Goal: Task Accomplishment & Management: Use online tool/utility

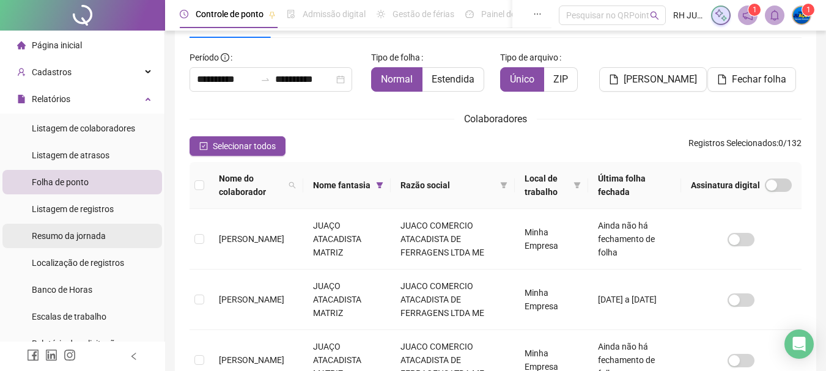
scroll to position [122, 0]
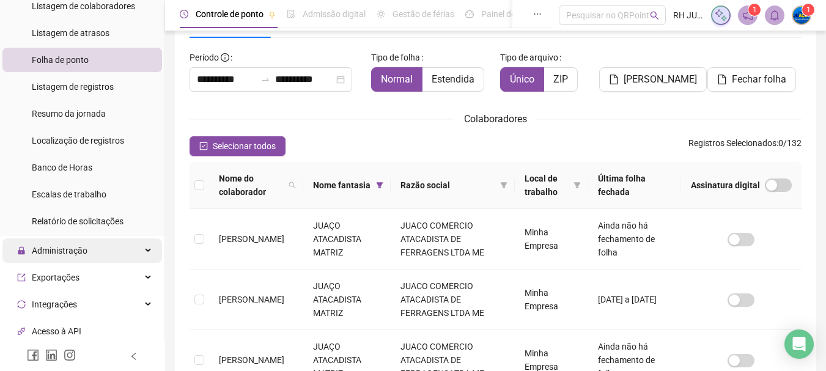
click at [108, 253] on div "Administração" at bounding box center [82, 251] width 160 height 24
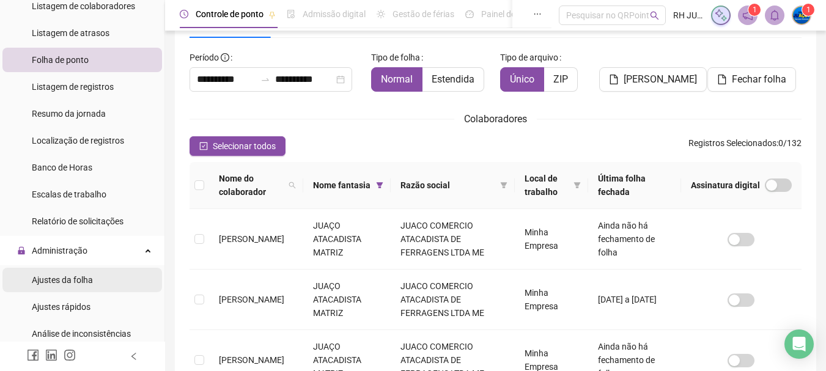
click at [108, 280] on li "Ajustes da folha" at bounding box center [82, 280] width 160 height 24
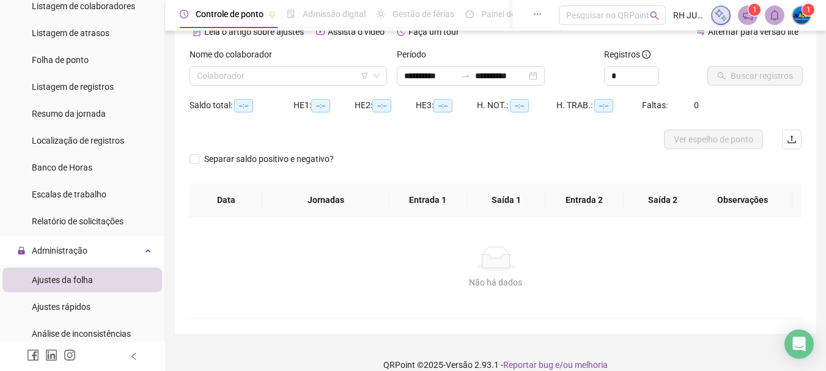
type input "**********"
click at [289, 80] on input "search" at bounding box center [283, 76] width 172 height 18
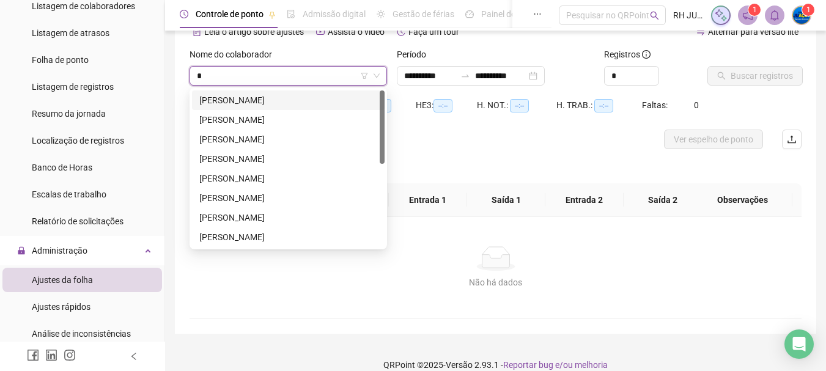
type input "**"
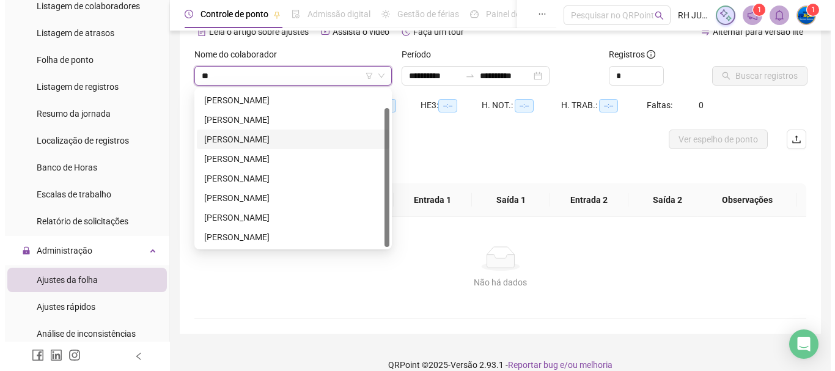
scroll to position [80, 0]
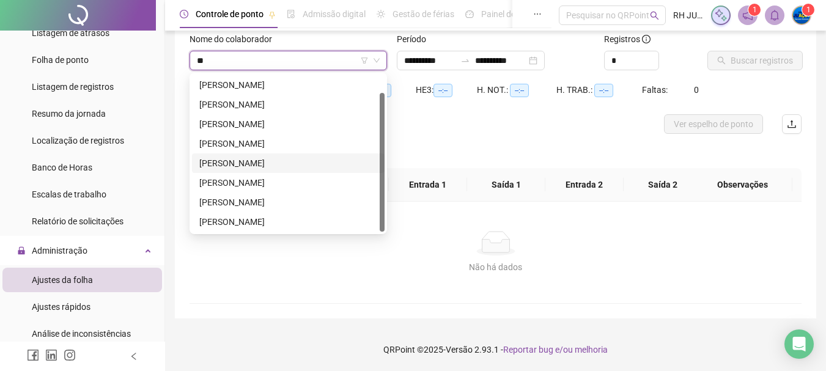
click at [295, 165] on div "[PERSON_NAME]" at bounding box center [288, 163] width 178 height 13
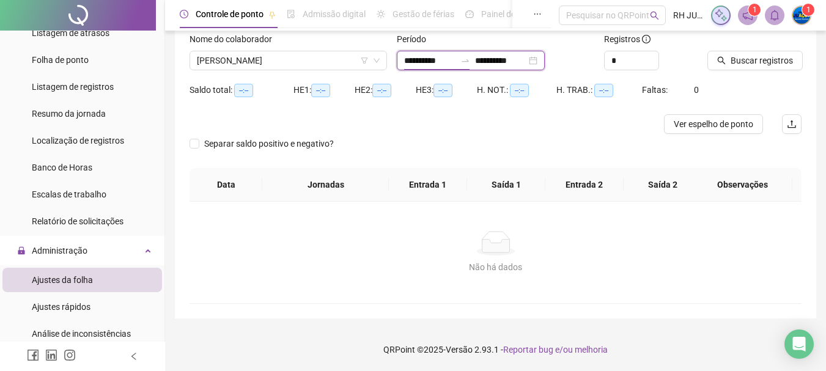
click at [456, 62] on input "**********" at bounding box center [429, 60] width 51 height 13
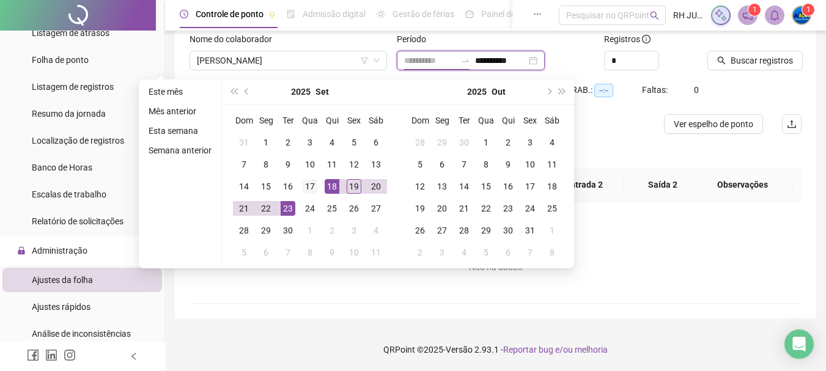
type input "**********"
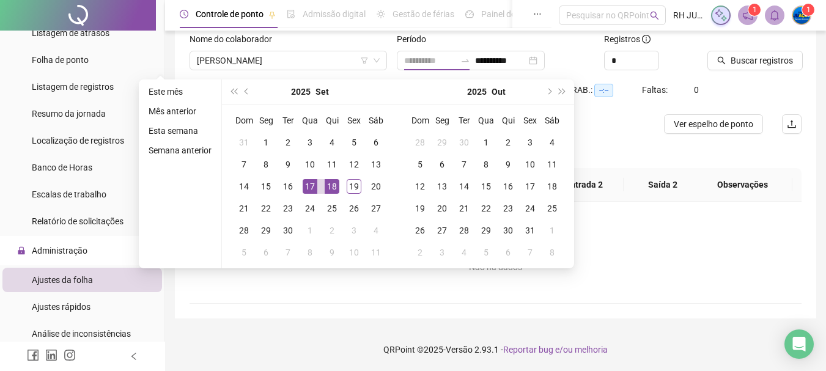
drag, startPoint x: 306, startPoint y: 183, endPoint x: 341, endPoint y: 181, distance: 34.3
click at [308, 183] on div "17" at bounding box center [310, 186] width 15 height 15
type input "**********"
click at [355, 186] on div "19" at bounding box center [354, 186] width 15 height 15
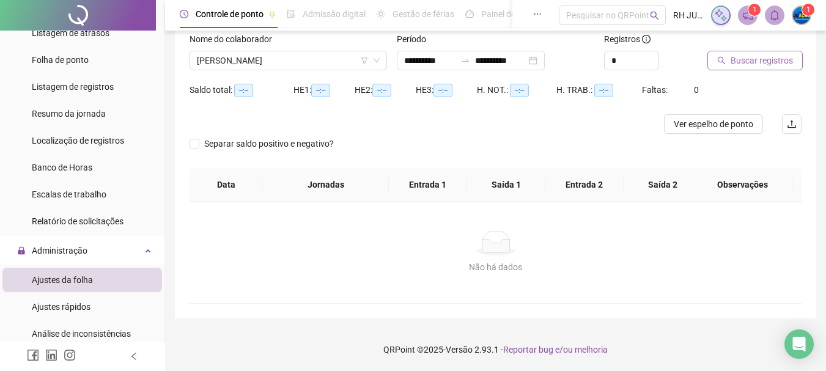
click at [763, 59] on span "Buscar registros" at bounding box center [762, 60] width 62 height 13
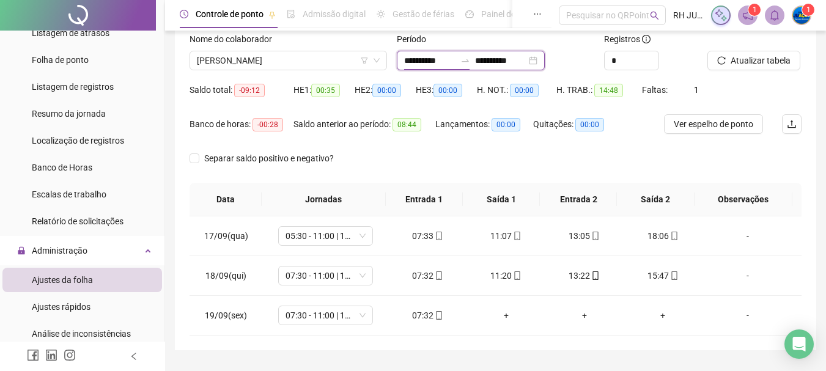
click at [456, 59] on input "**********" at bounding box center [429, 60] width 51 height 13
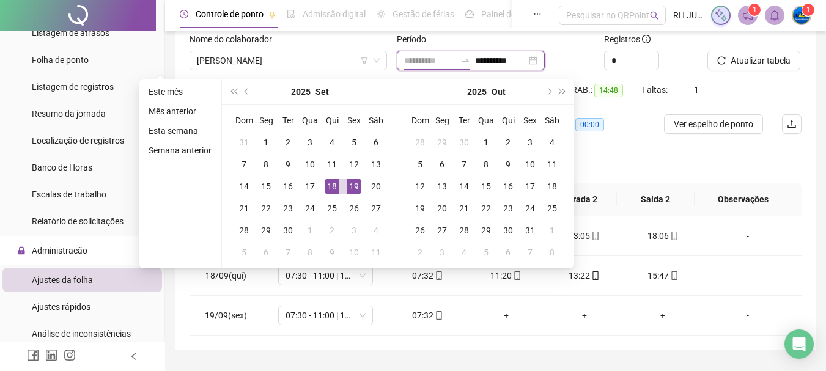
type input "**********"
click at [334, 187] on div "18" at bounding box center [332, 186] width 15 height 15
type input "**********"
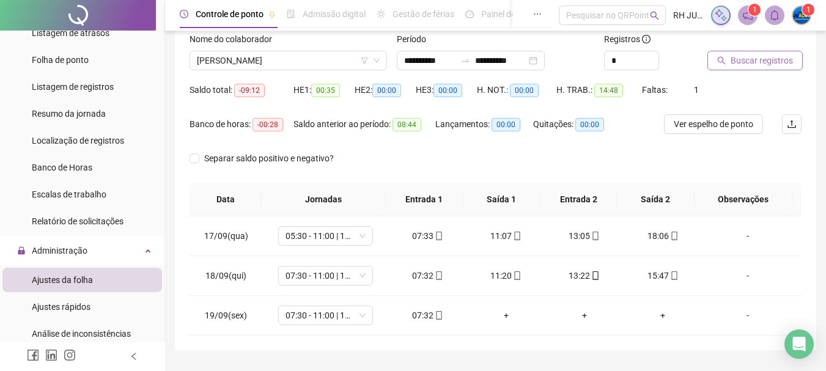
click at [742, 66] on span "Buscar registros" at bounding box center [762, 60] width 62 height 13
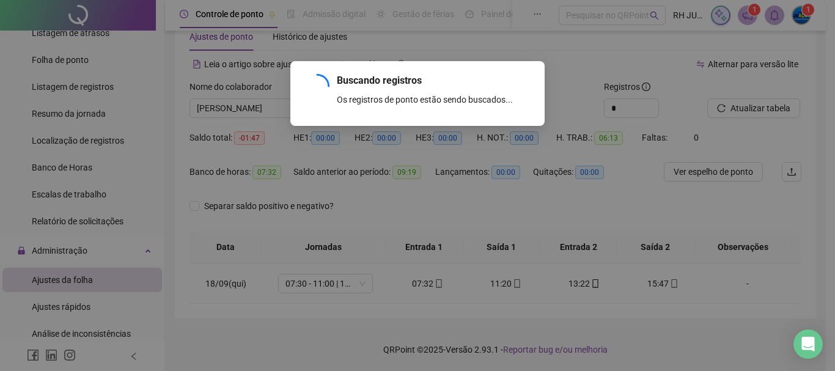
scroll to position [32, 0]
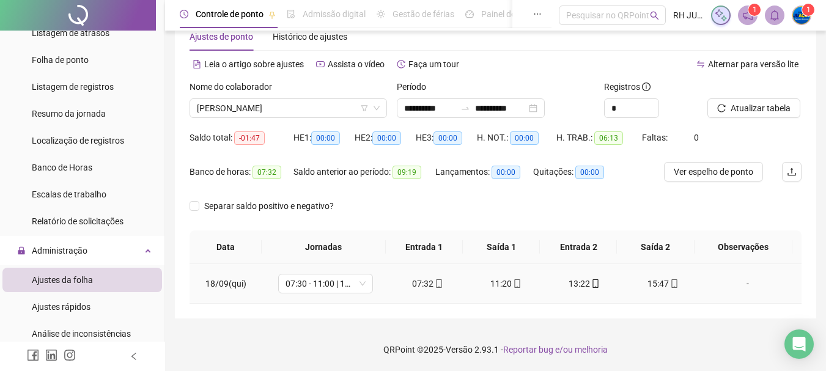
click at [739, 286] on div "-" at bounding box center [748, 283] width 72 height 13
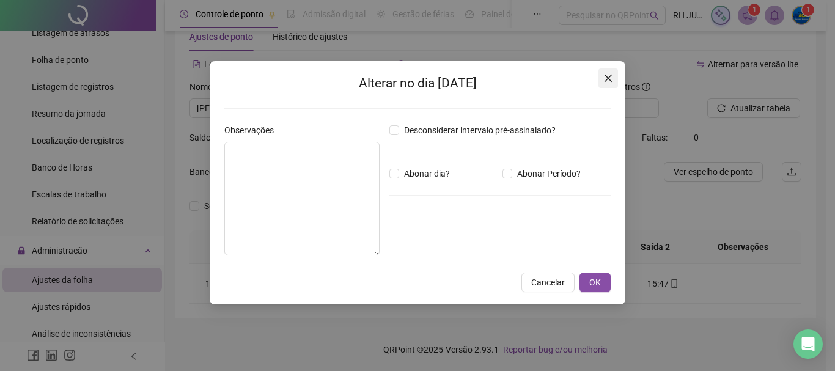
click at [601, 85] on button "Close" at bounding box center [609, 78] width 20 height 20
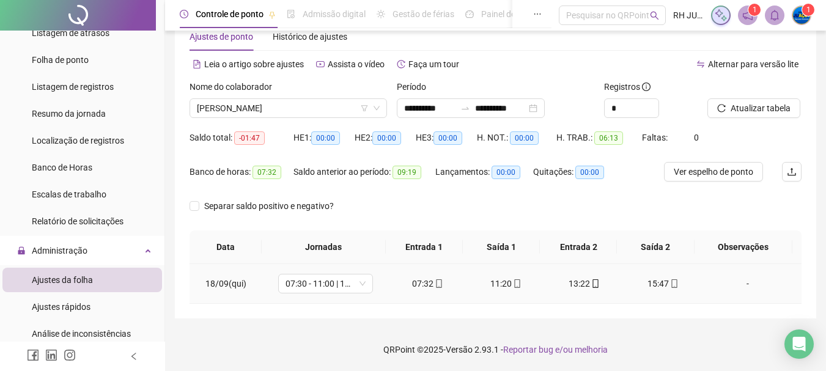
click at [737, 284] on div "-" at bounding box center [748, 283] width 72 height 13
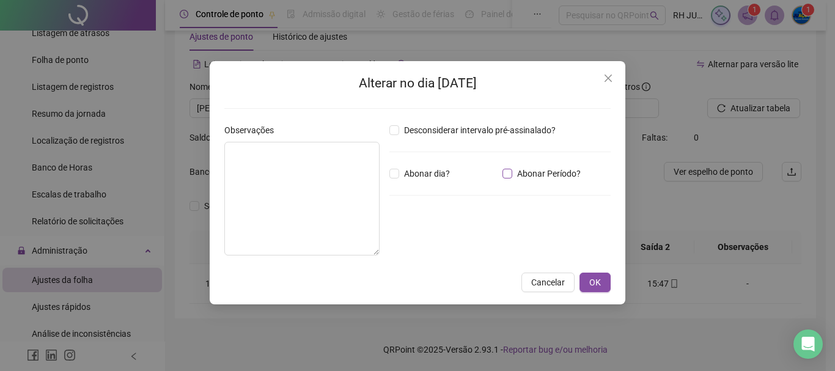
click at [525, 171] on span "Abonar Período?" at bounding box center [548, 173] width 73 height 13
click at [436, 238] on input "*****" at bounding box center [421, 241] width 49 height 15
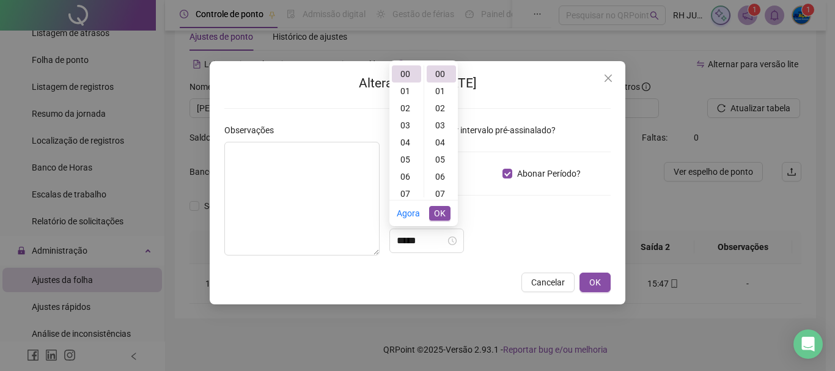
click at [606, 77] on icon "close" at bounding box center [609, 78] width 10 height 10
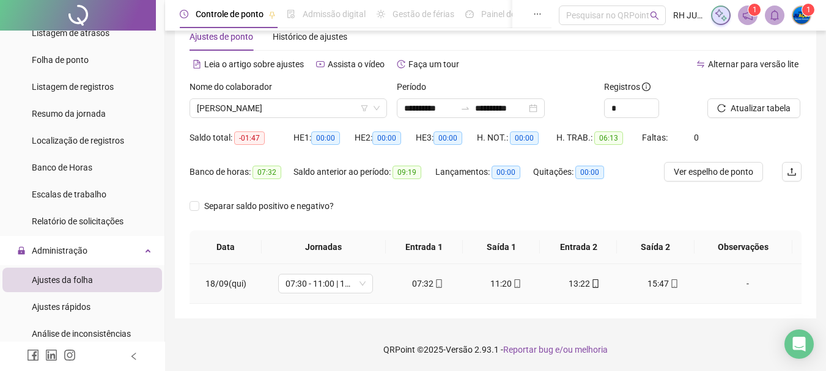
click at [736, 281] on div "-" at bounding box center [748, 283] width 72 height 13
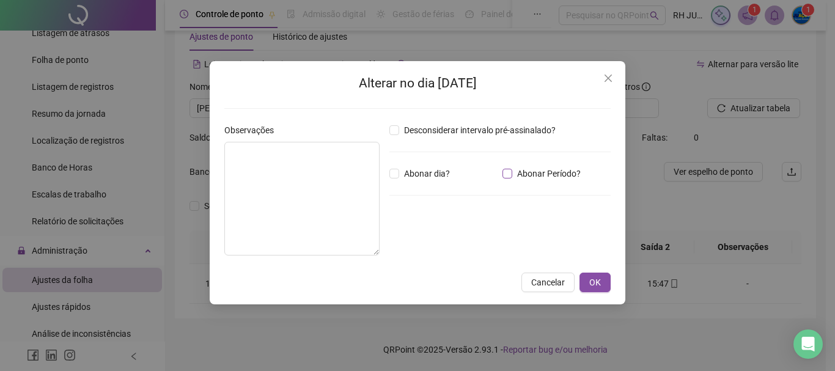
click at [514, 174] on span "Abonar Período?" at bounding box center [548, 173] width 73 height 13
click at [446, 239] on input "*****" at bounding box center [421, 241] width 49 height 15
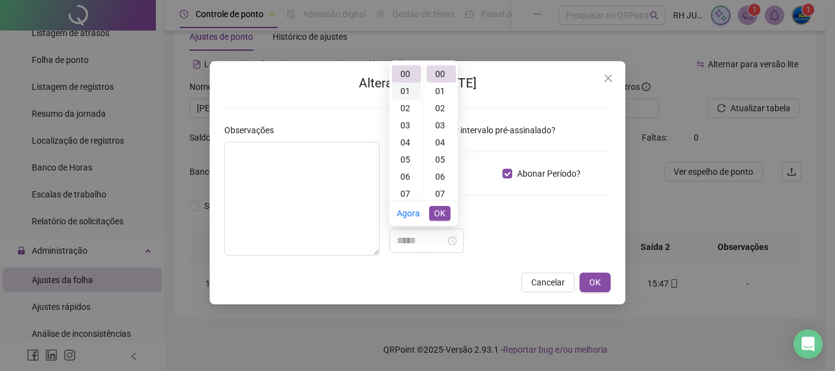
click at [408, 97] on div "01" at bounding box center [406, 91] width 29 height 17
click at [434, 83] on div "47" at bounding box center [441, 83] width 29 height 17
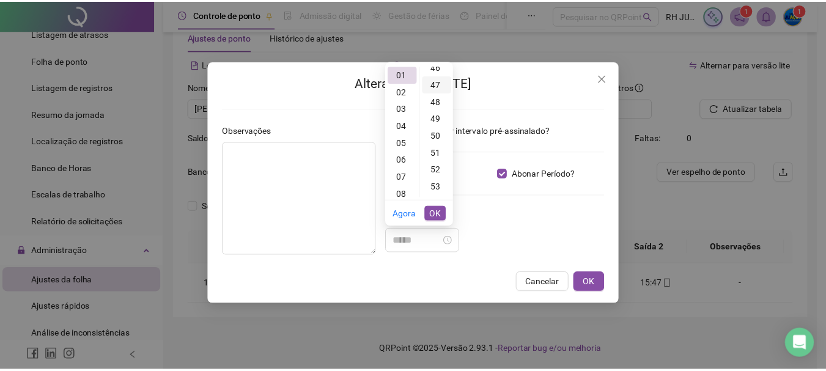
scroll to position [805, 0]
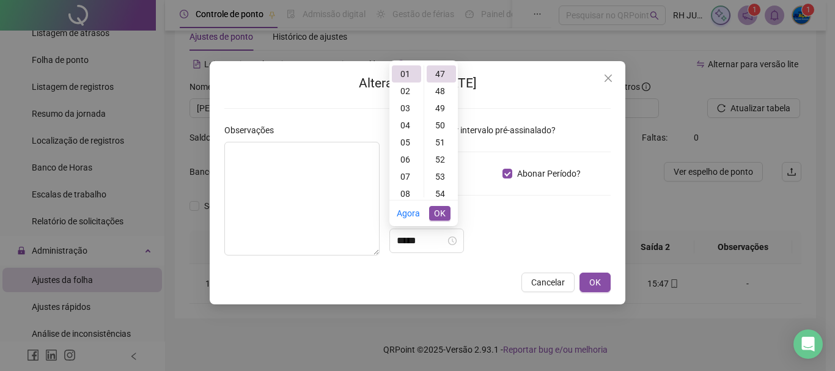
type input "*****"
click at [441, 212] on span "OK" at bounding box center [440, 213] width 12 height 13
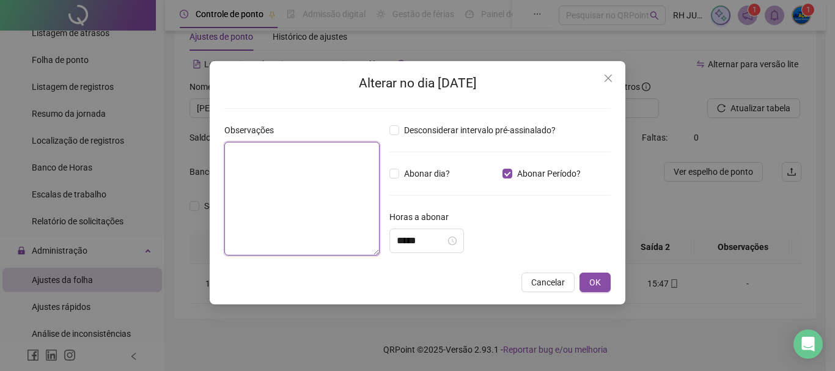
click at [320, 198] on textarea at bounding box center [301, 199] width 155 height 114
type textarea "*"
type textarea "**********"
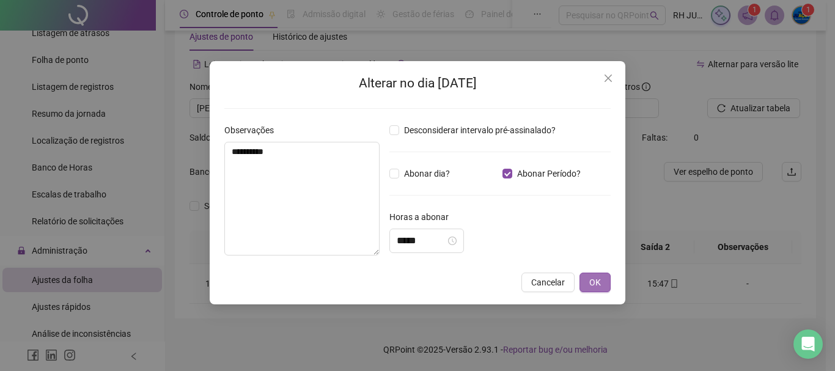
click at [591, 284] on span "OK" at bounding box center [596, 282] width 12 height 13
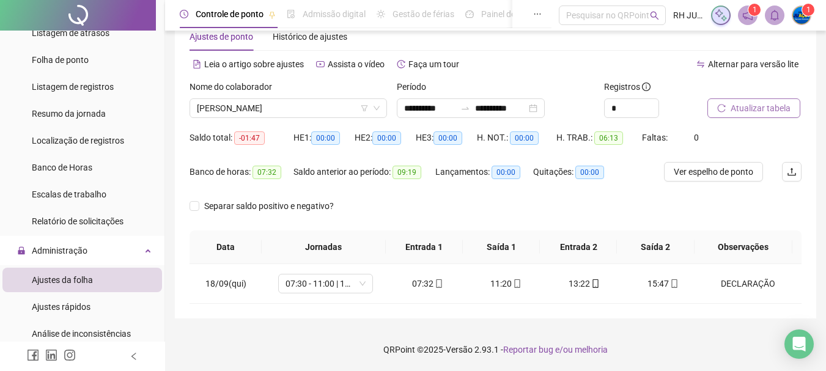
click at [791, 106] on button "Atualizar tabela" at bounding box center [754, 108] width 93 height 20
click at [744, 102] on span "Atualizar tabela" at bounding box center [761, 108] width 60 height 13
click at [469, 149] on div "HE 3: 00:00" at bounding box center [446, 145] width 61 height 34
drag, startPoint x: 442, startPoint y: 141, endPoint x: 479, endPoint y: 149, distance: 38.0
click at [479, 149] on div "Saldo total: 00:00 HE 1: 00:00 HE 2: 00:00 HE 3: 00:00 H. NOT.: 00:00 H. TRAB.:…" at bounding box center [496, 145] width 612 height 34
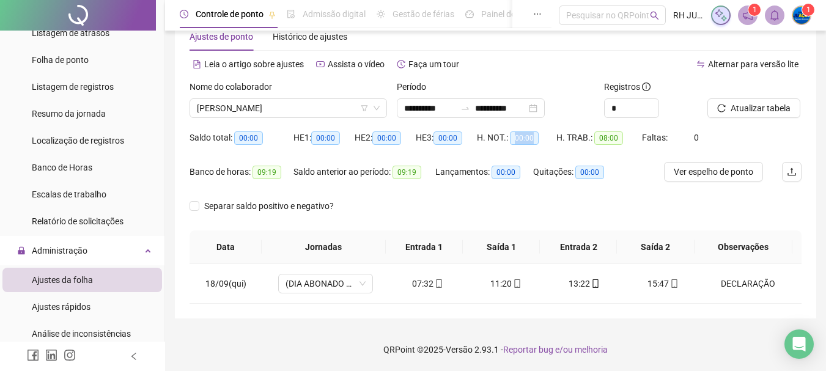
drag, startPoint x: 512, startPoint y: 139, endPoint x: 533, endPoint y: 136, distance: 20.3
click at [533, 136] on span "00:00" at bounding box center [524, 137] width 29 height 13
drag, startPoint x: 613, startPoint y: 137, endPoint x: 594, endPoint y: 137, distance: 18.3
click at [594, 137] on span "08:00" at bounding box center [608, 137] width 29 height 13
drag, startPoint x: 595, startPoint y: 174, endPoint x: 574, endPoint y: 175, distance: 21.4
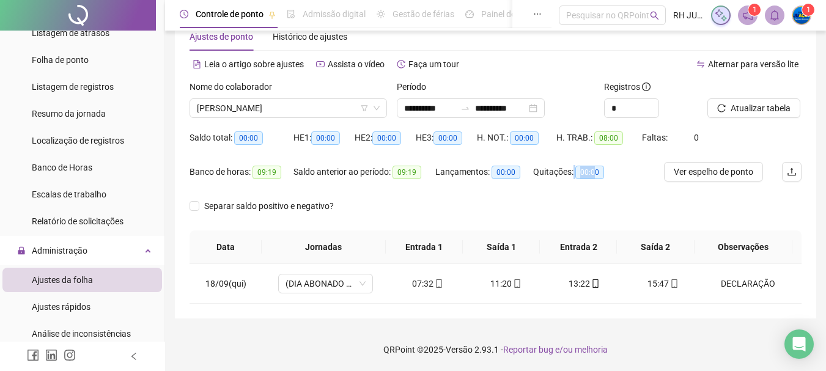
click at [574, 175] on div "Quitações: 00:00" at bounding box center [576, 172] width 86 height 14
drag, startPoint x: 500, startPoint y: 173, endPoint x: 512, endPoint y: 173, distance: 12.2
click at [512, 173] on span "00:00" at bounding box center [506, 172] width 29 height 13
drag, startPoint x: 448, startPoint y: 137, endPoint x: 468, endPoint y: 136, distance: 19.6
click at [468, 136] on div "HE 3: 00:00" at bounding box center [446, 138] width 61 height 14
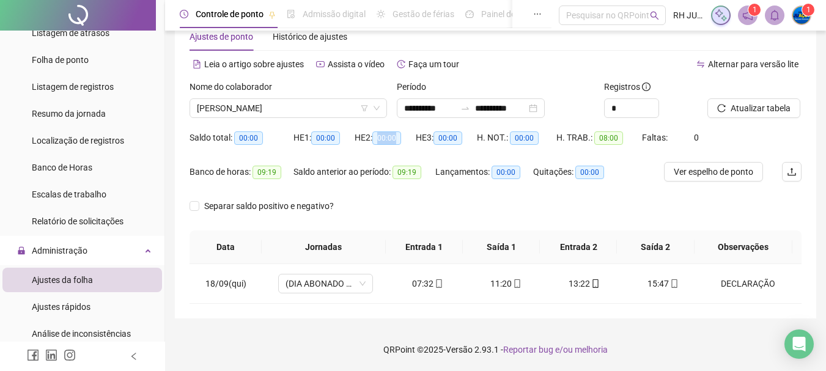
drag, startPoint x: 378, startPoint y: 136, endPoint x: 402, endPoint y: 136, distance: 24.5
click at [401, 136] on span "00:00" at bounding box center [386, 137] width 29 height 13
drag, startPoint x: 319, startPoint y: 138, endPoint x: 348, endPoint y: 138, distance: 29.4
click at [348, 138] on div "HE 1: 00:00" at bounding box center [324, 138] width 61 height 14
drag, startPoint x: 240, startPoint y: 134, endPoint x: 272, endPoint y: 163, distance: 43.3
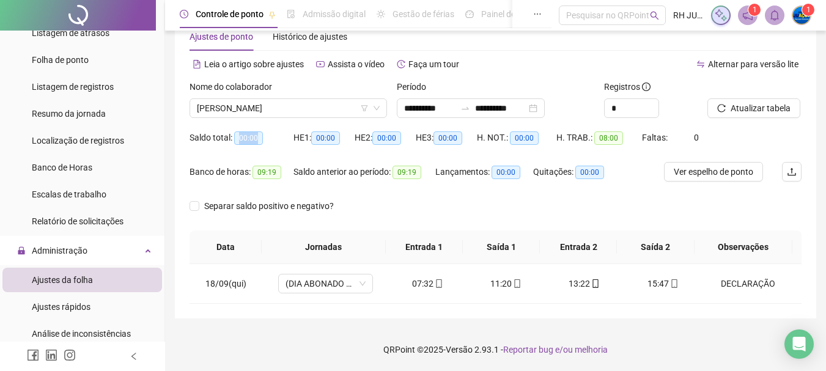
click at [292, 138] on div "Saldo total: 00:00" at bounding box center [242, 138] width 104 height 14
drag, startPoint x: 257, startPoint y: 174, endPoint x: 376, endPoint y: 177, distance: 119.3
click at [313, 177] on div "Banco de horas: 09:19 Saldo anterior ao período: 09:19 Lançamentos: 00:00 Quita…" at bounding box center [419, 179] width 459 height 34
drag, startPoint x: 407, startPoint y: 174, endPoint x: 424, endPoint y: 174, distance: 17.7
click at [424, 174] on div "Saldo anterior ao período: 09:19" at bounding box center [365, 172] width 142 height 14
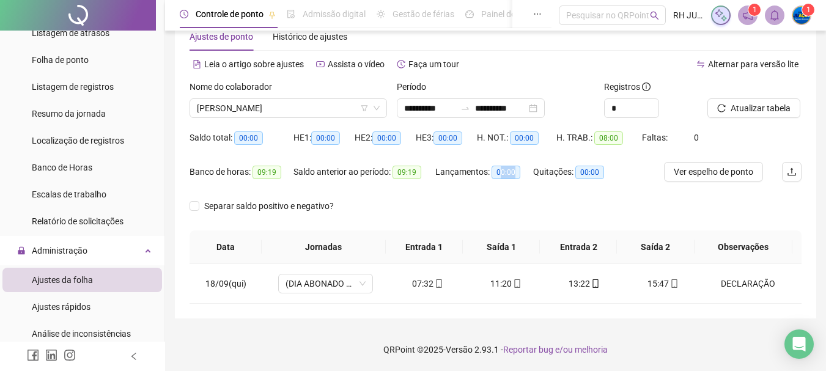
drag, startPoint x: 500, startPoint y: 169, endPoint x: 544, endPoint y: 169, distance: 44.6
click at [535, 169] on div "Banco de horas: 09:19 Saldo anterior ao período: 09:19 Lançamentos: 00:00 Quita…" at bounding box center [419, 179] width 459 height 34
drag, startPoint x: 591, startPoint y: 173, endPoint x: 592, endPoint y: 189, distance: 15.9
click at [597, 177] on span "00:00" at bounding box center [589, 172] width 29 height 13
click at [594, 200] on div "Separar saldo positivo e negativo?" at bounding box center [496, 213] width 612 height 34
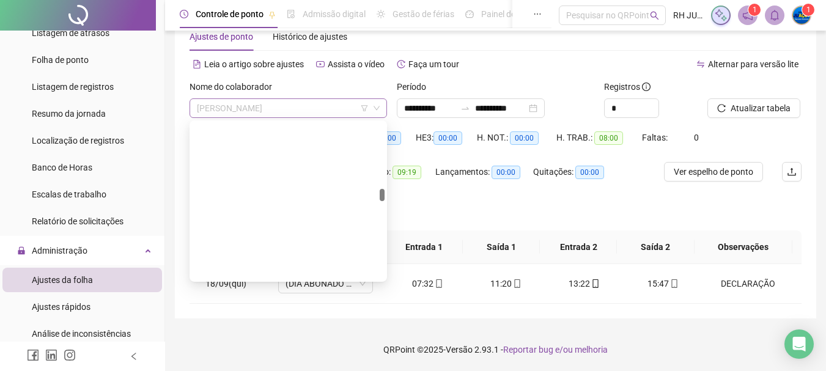
click at [327, 116] on span "[PERSON_NAME]" at bounding box center [288, 108] width 183 height 18
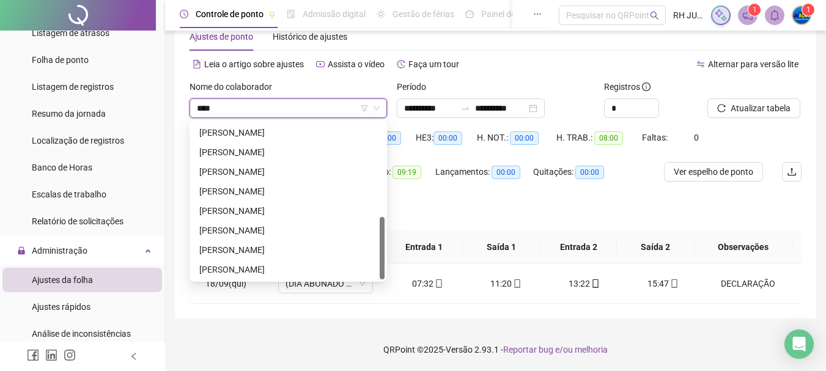
scroll to position [235, 0]
type input "*"
type input "***"
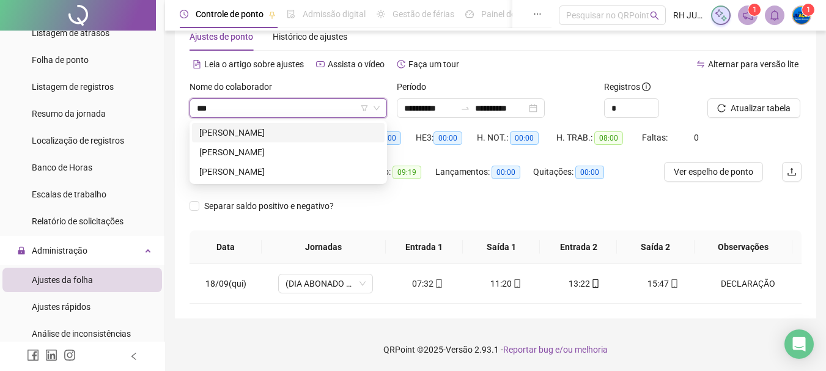
click at [291, 136] on div "[PERSON_NAME]" at bounding box center [288, 132] width 178 height 13
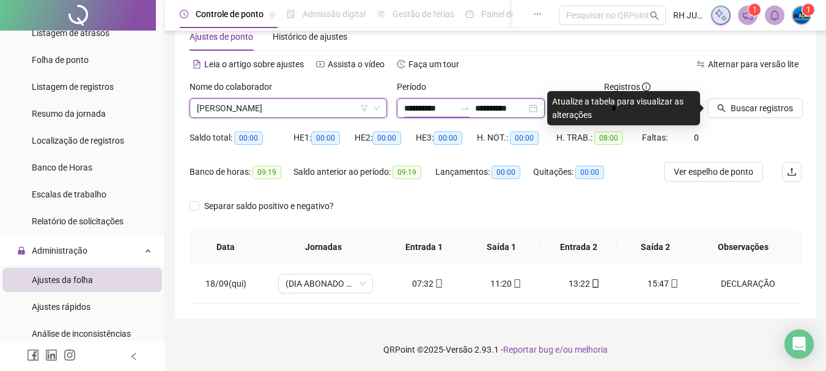
click at [456, 104] on input "**********" at bounding box center [429, 108] width 51 height 13
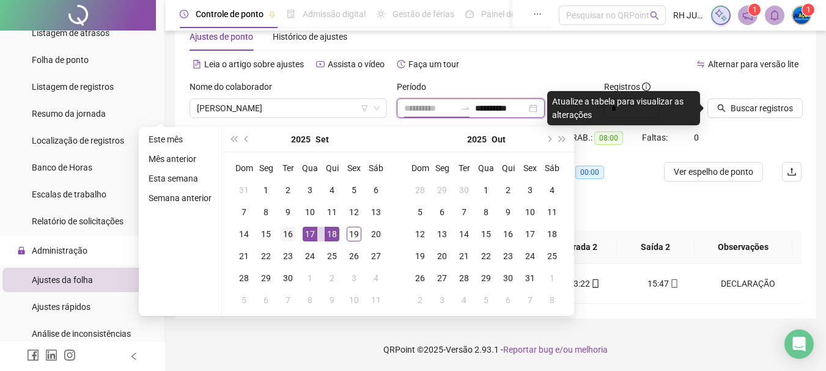
type input "**********"
drag, startPoint x: 281, startPoint y: 240, endPoint x: 288, endPoint y: 237, distance: 7.7
click at [282, 239] on div "16" at bounding box center [288, 234] width 15 height 15
type input "**********"
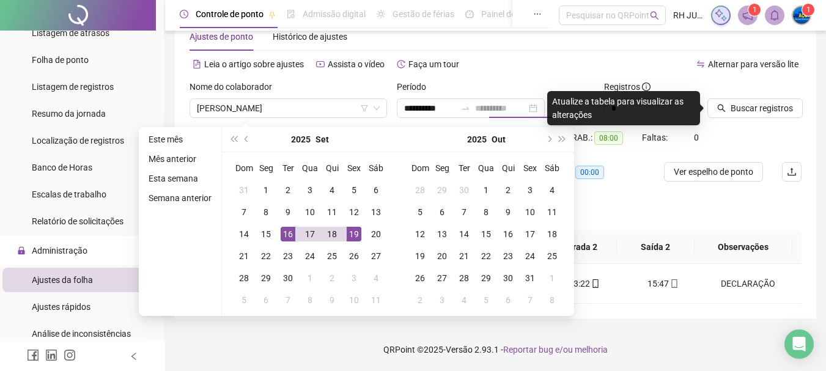
click at [353, 241] on div "19" at bounding box center [354, 234] width 15 height 15
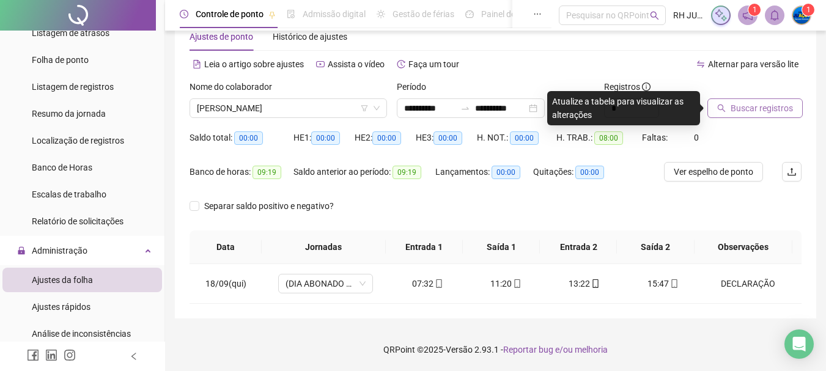
click at [783, 111] on span "Buscar registros" at bounding box center [762, 108] width 62 height 13
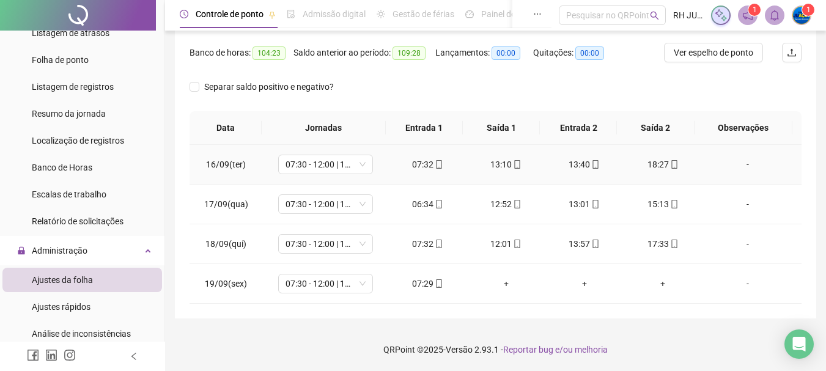
scroll to position [29, 0]
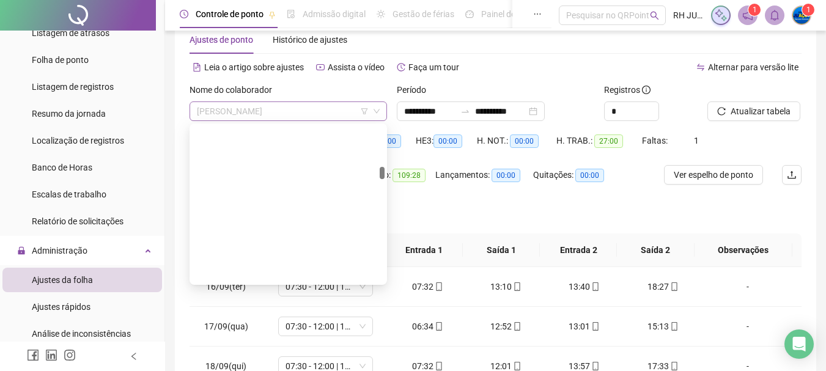
click at [358, 114] on span "[PERSON_NAME]" at bounding box center [288, 111] width 183 height 18
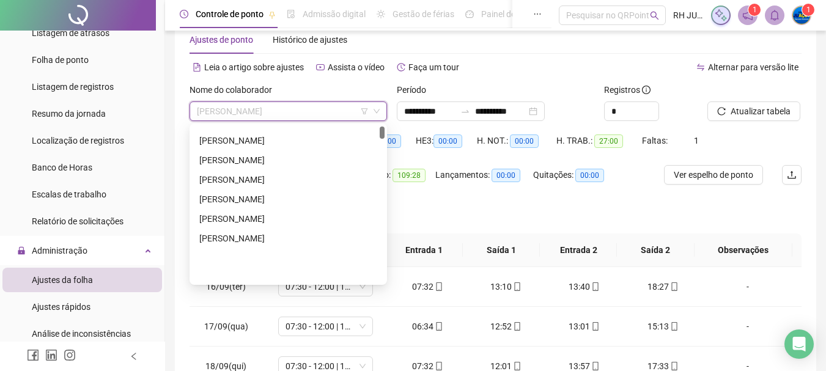
scroll to position [0, 0]
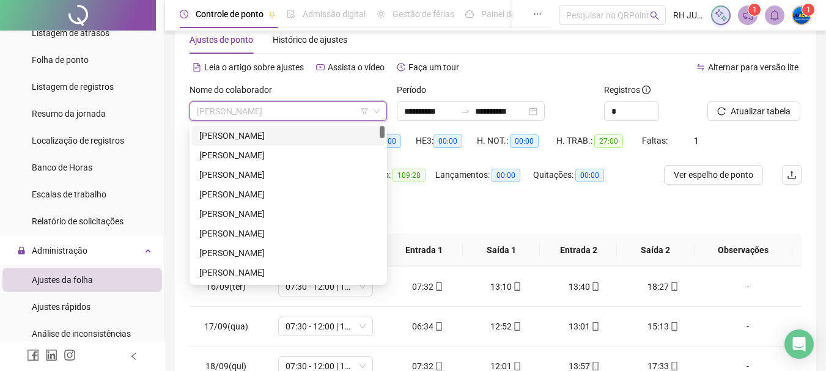
click at [320, 130] on div "[PERSON_NAME]" at bounding box center [288, 135] width 178 height 13
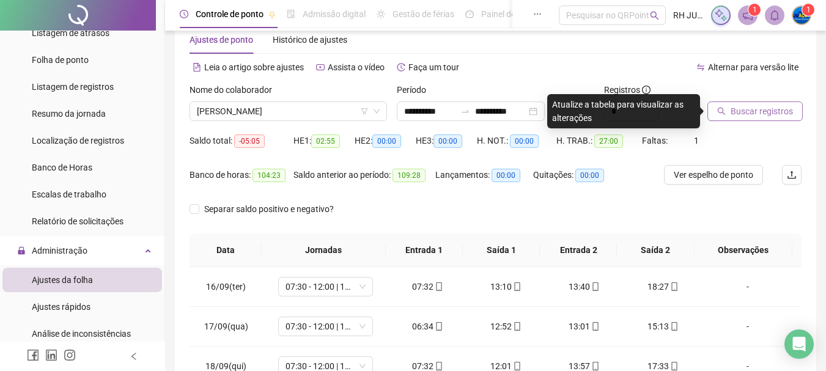
click at [722, 114] on icon "search" at bounding box center [721, 111] width 9 height 9
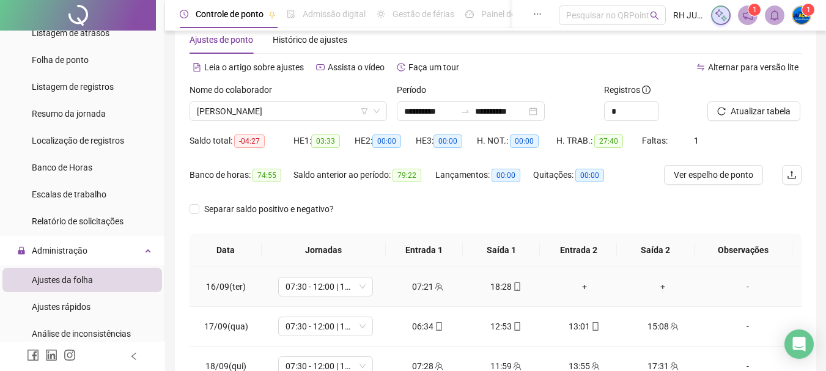
click at [577, 289] on div "+" at bounding box center [584, 286] width 59 height 13
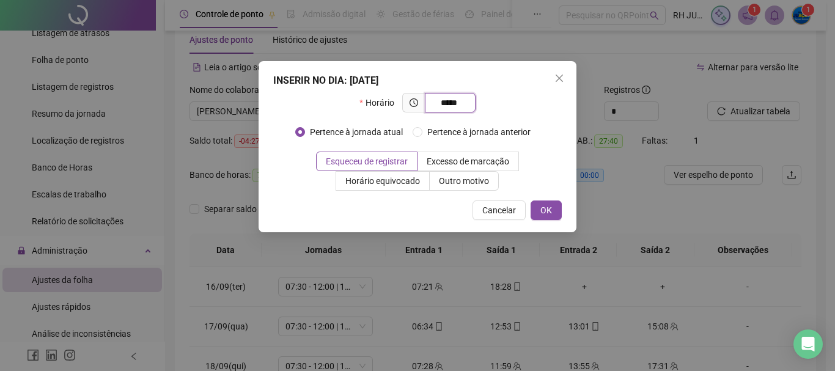
type input "*****"
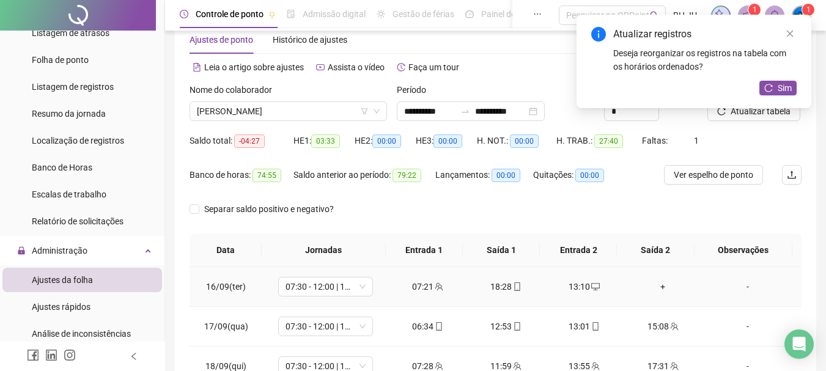
click at [659, 287] on div "+" at bounding box center [663, 286] width 59 height 13
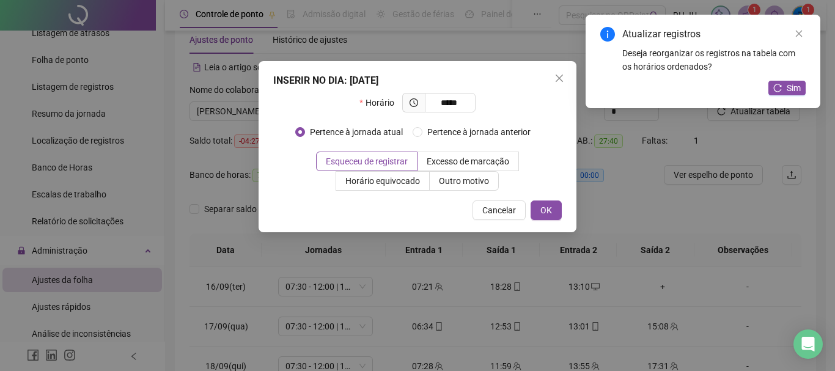
type input "*****"
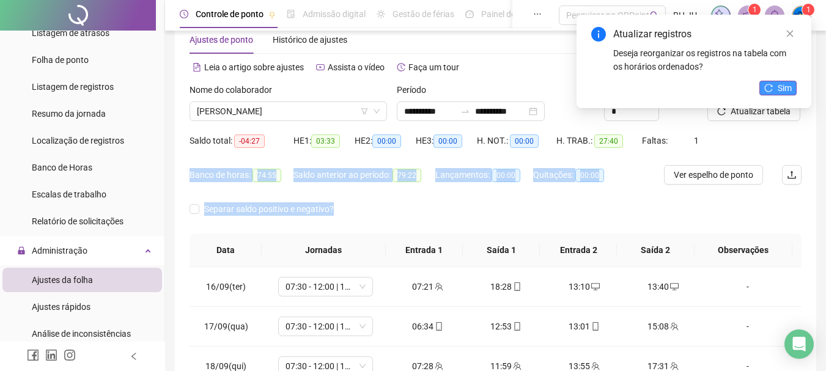
drag, startPoint x: 705, startPoint y: 205, endPoint x: 773, endPoint y: 81, distance: 141.8
click at [769, 91] on body "**********" at bounding box center [413, 156] width 826 height 371
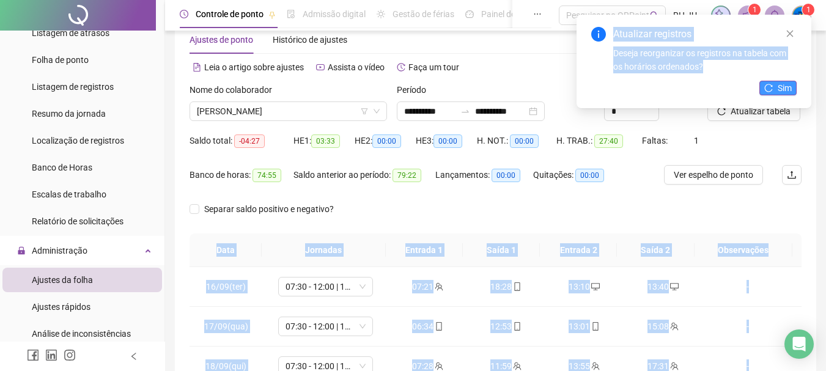
click at [780, 91] on span "Sim" at bounding box center [785, 87] width 14 height 13
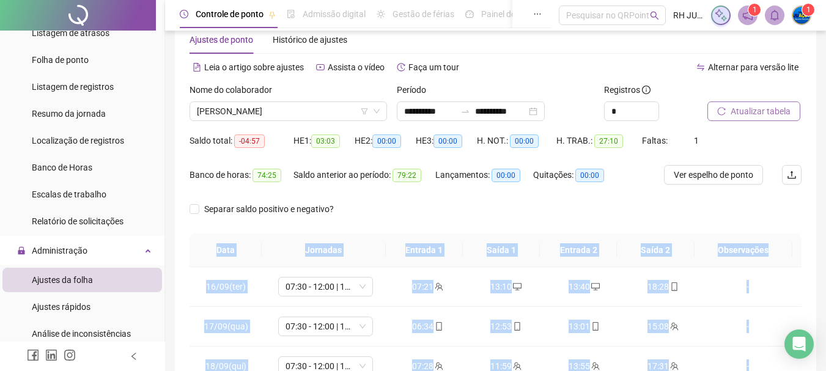
click at [748, 108] on span "Atualizar tabela" at bounding box center [761, 111] width 60 height 13
click at [574, 204] on div "Separar saldo positivo e negativo?" at bounding box center [496, 216] width 612 height 34
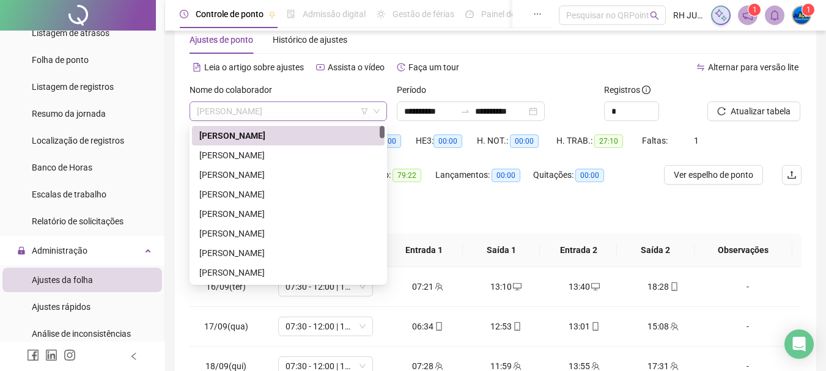
click at [339, 112] on span "[PERSON_NAME]" at bounding box center [288, 111] width 183 height 18
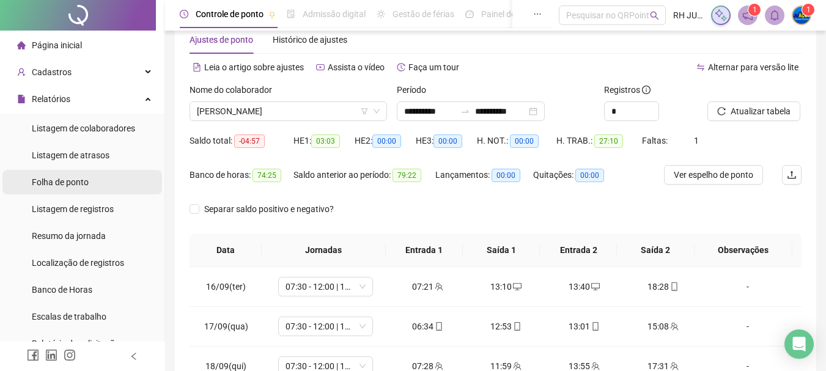
click at [64, 177] on span "Folha de ponto" at bounding box center [60, 182] width 57 height 10
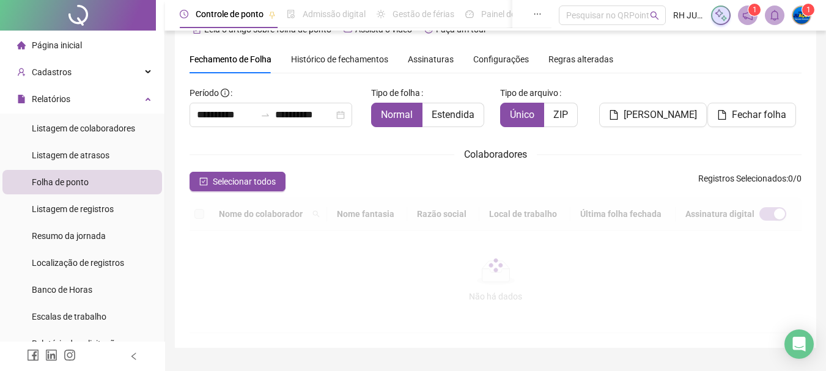
scroll to position [65, 0]
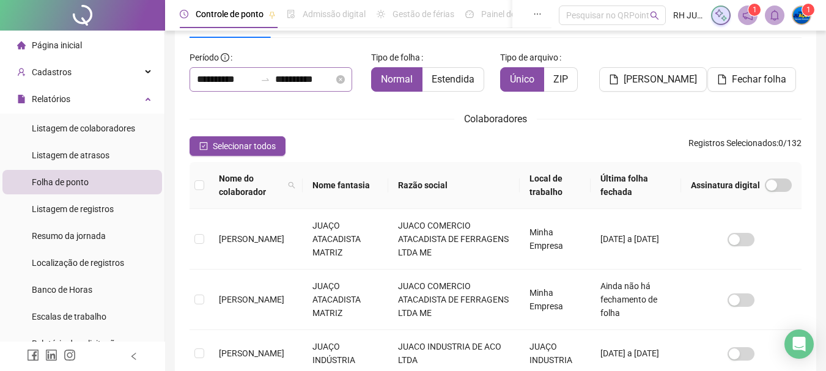
click at [275, 83] on div at bounding box center [266, 80] width 20 height 10
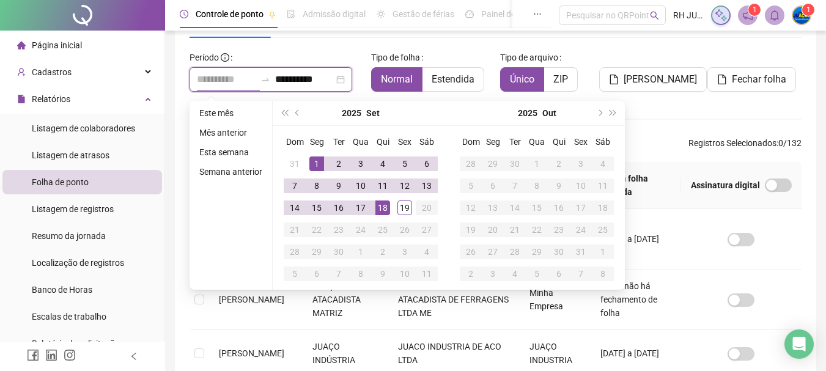
type input "**********"
click at [320, 163] on div "1" at bounding box center [316, 164] width 15 height 15
type input "**********"
click at [400, 203] on div "19" at bounding box center [405, 208] width 15 height 15
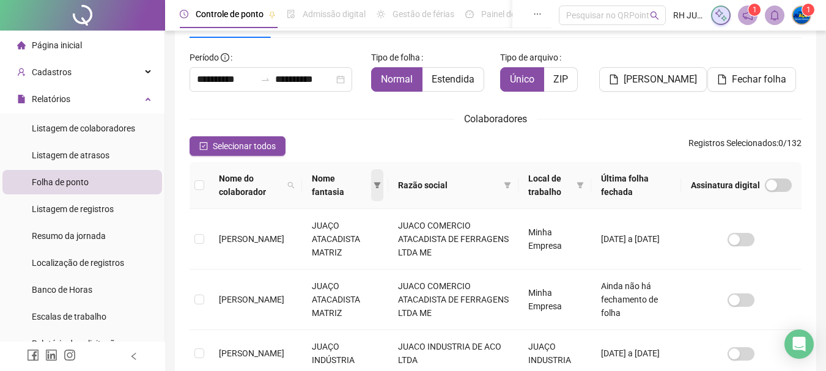
click at [383, 185] on span at bounding box center [377, 185] width 12 height 32
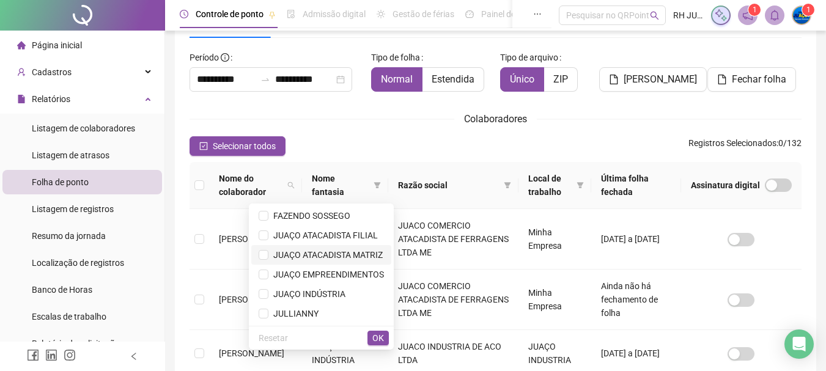
click at [355, 255] on span "JUAÇO ATACADISTA MATRIZ" at bounding box center [325, 255] width 114 height 10
click at [383, 335] on span "OK" at bounding box center [378, 337] width 12 height 13
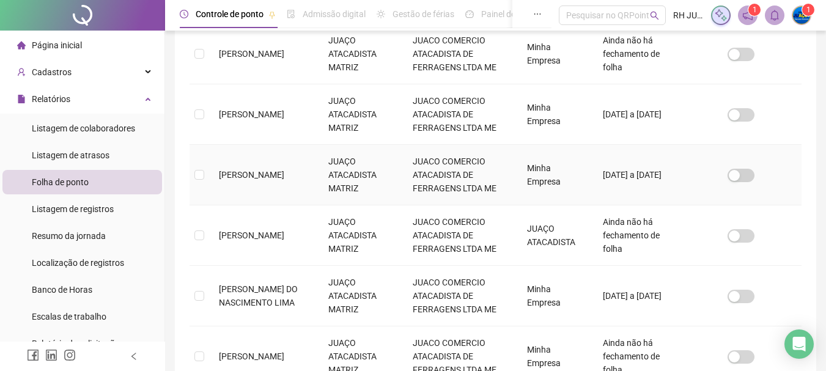
scroll to position [554, 0]
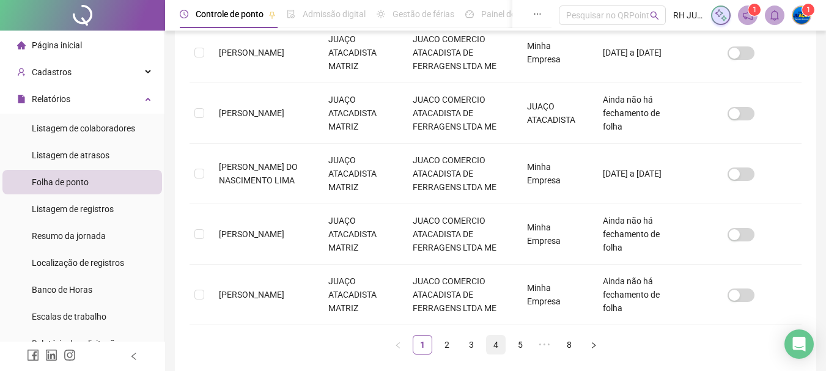
click at [489, 347] on link "4" at bounding box center [496, 345] width 18 height 18
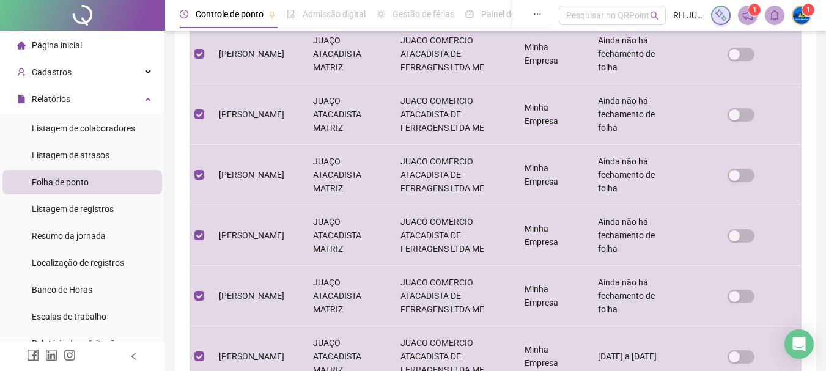
scroll to position [615, 0]
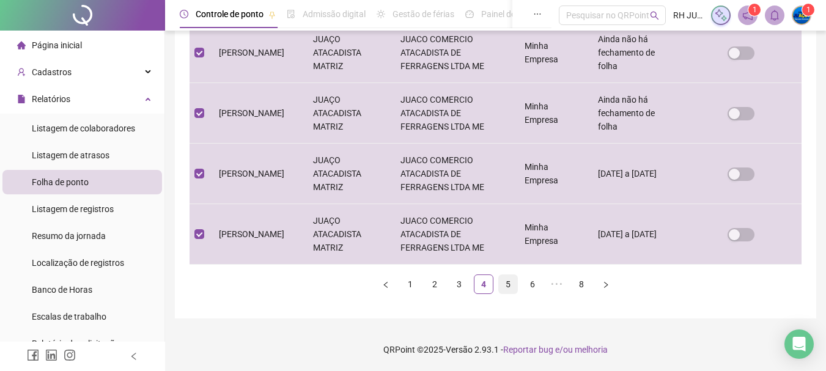
click at [505, 285] on link "5" at bounding box center [508, 284] width 18 height 18
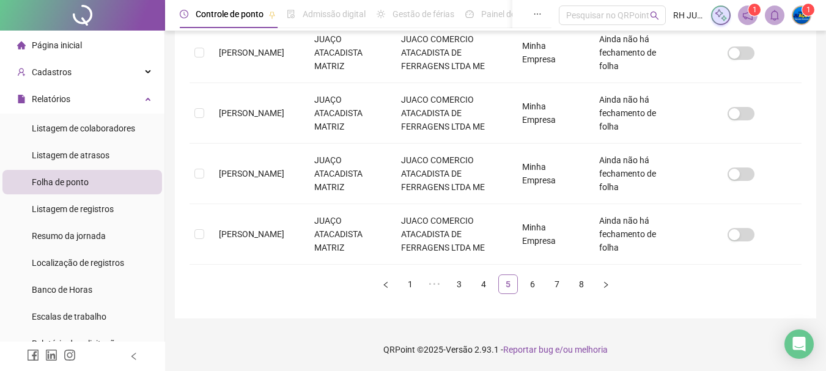
scroll to position [65, 0]
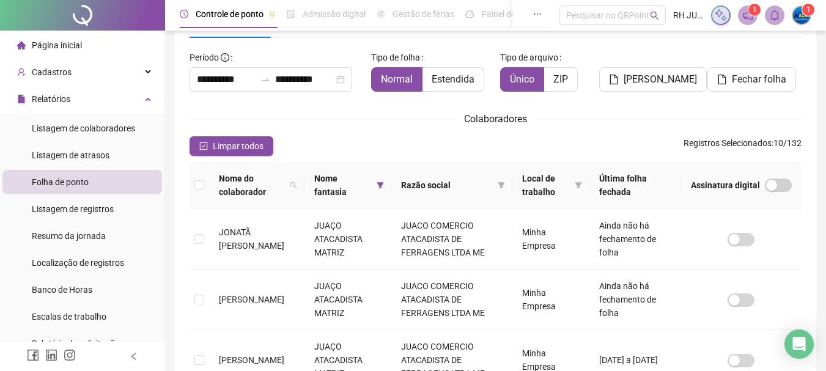
click at [192, 185] on th at bounding box center [200, 185] width 20 height 47
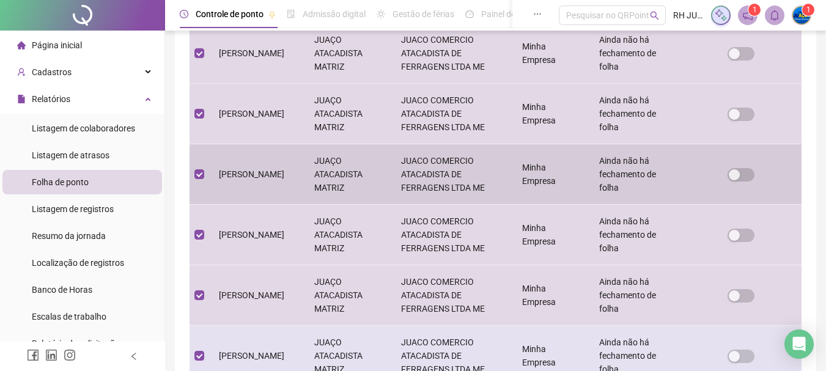
scroll to position [615, 0]
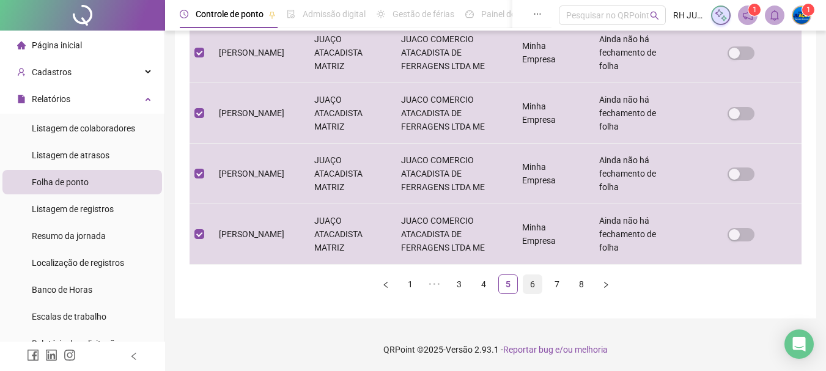
click at [527, 284] on link "6" at bounding box center [532, 284] width 18 height 18
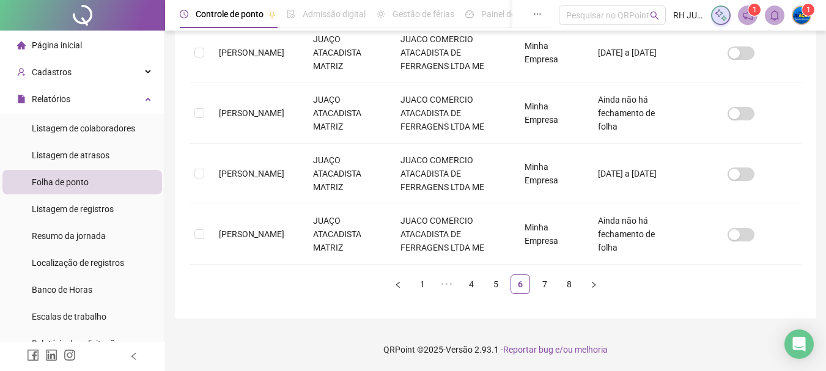
scroll to position [65, 0]
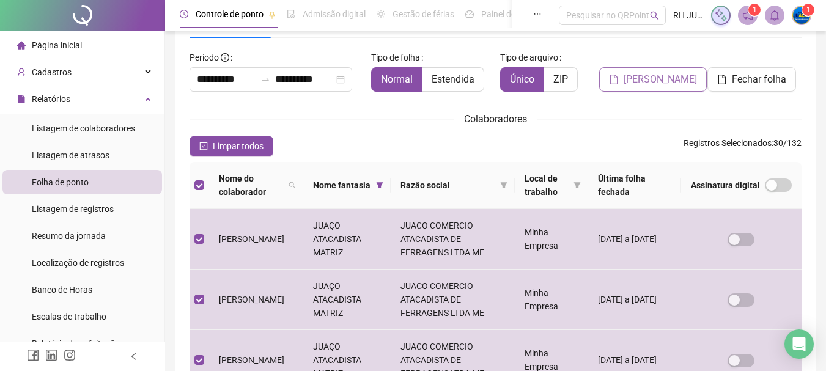
click at [659, 82] on span "[PERSON_NAME]" at bounding box center [660, 79] width 73 height 15
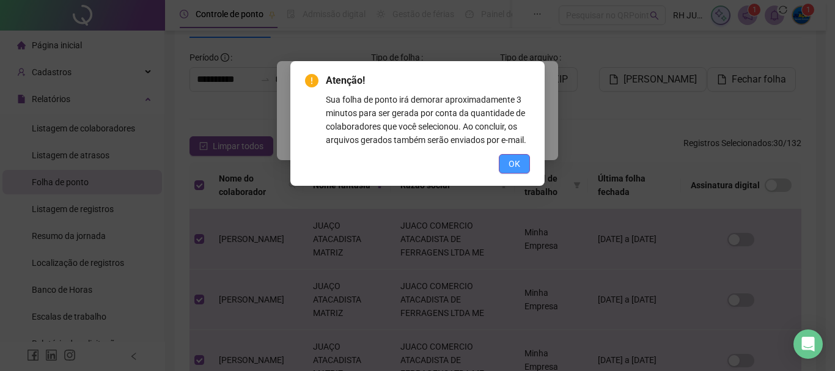
click at [511, 165] on span "OK" at bounding box center [515, 163] width 12 height 13
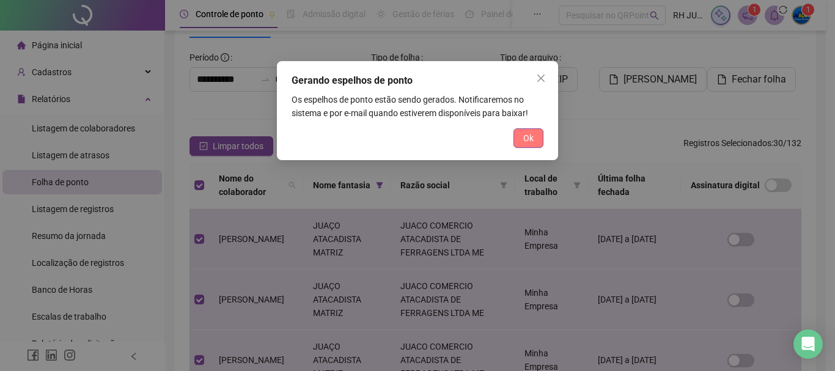
click at [532, 136] on span "Ok" at bounding box center [528, 137] width 10 height 13
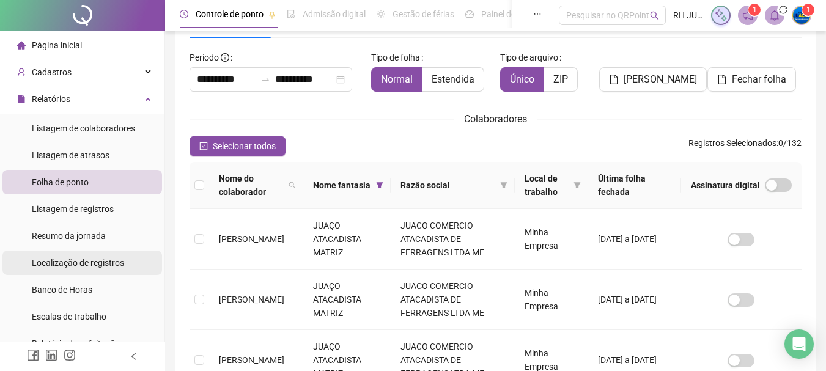
scroll to position [122, 0]
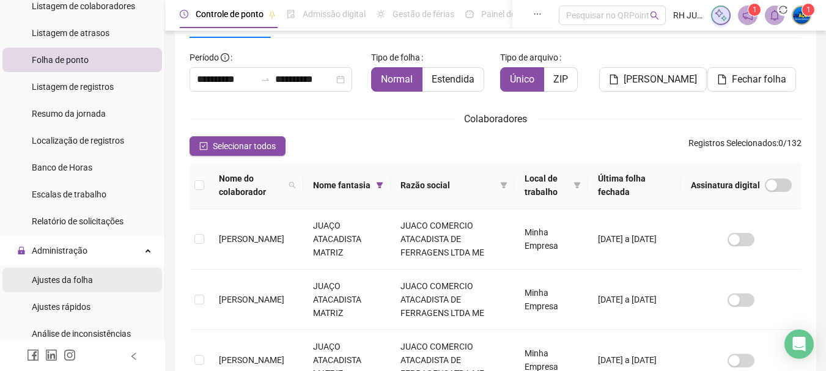
click at [72, 273] on div "Ajustes da folha" at bounding box center [62, 280] width 61 height 24
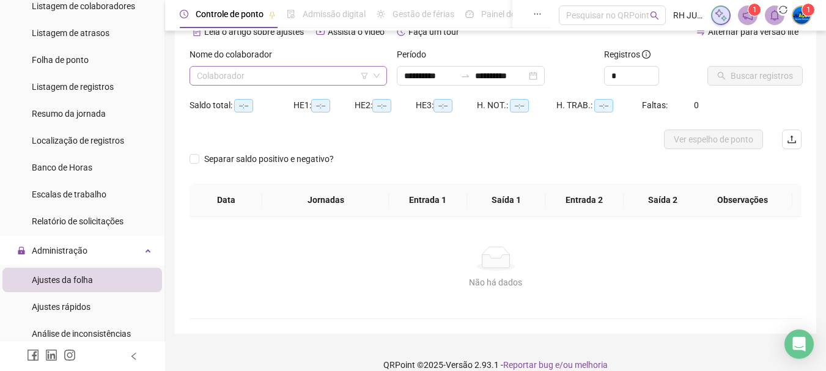
type input "**********"
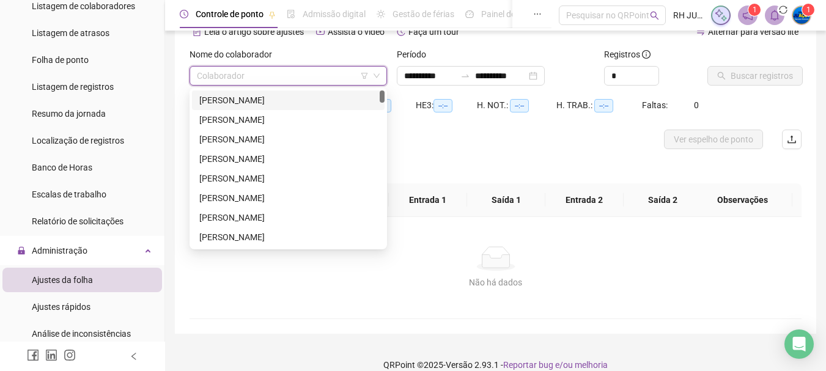
click at [297, 83] on input "search" at bounding box center [283, 76] width 172 height 18
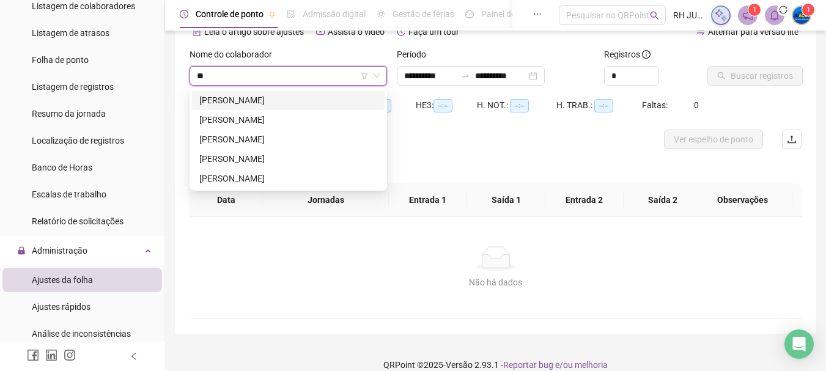
type input "***"
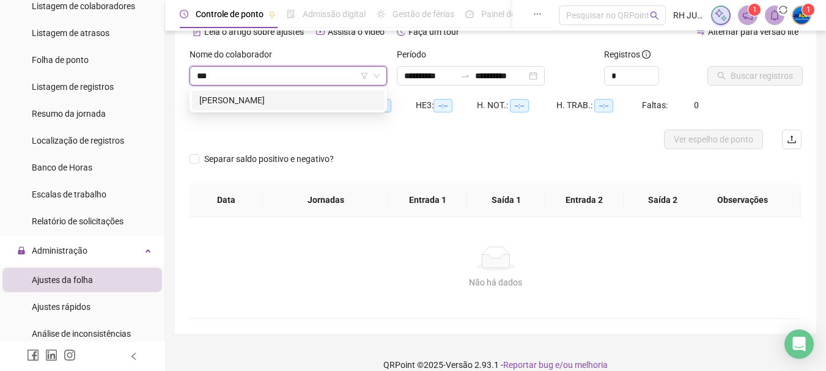
click at [283, 101] on div "[PERSON_NAME]" at bounding box center [288, 100] width 178 height 13
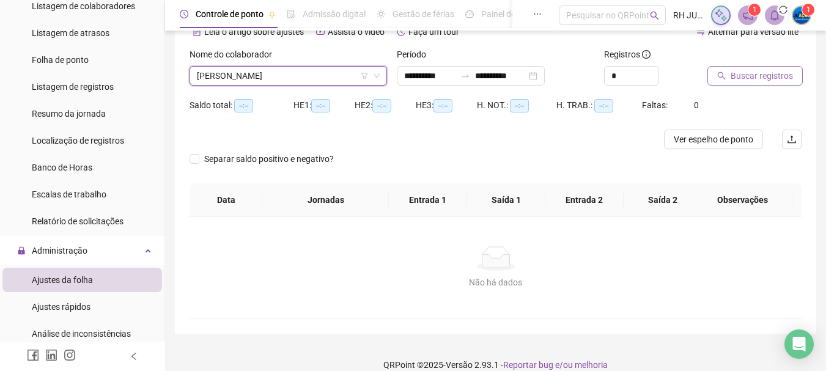
click at [777, 81] on span "Buscar registros" at bounding box center [762, 75] width 62 height 13
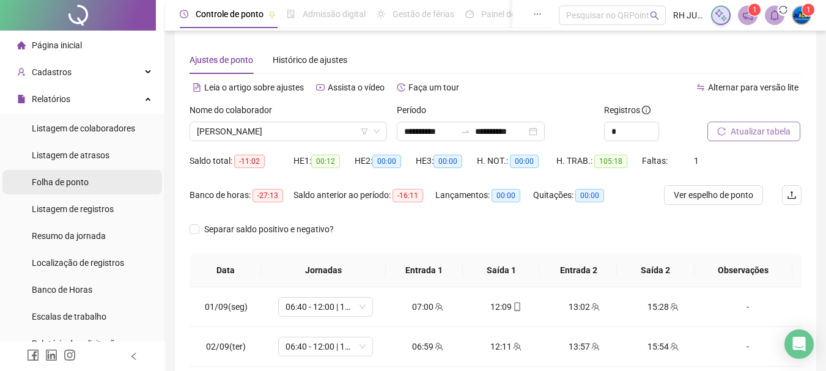
click at [67, 190] on div "Folha de ponto" at bounding box center [60, 182] width 57 height 24
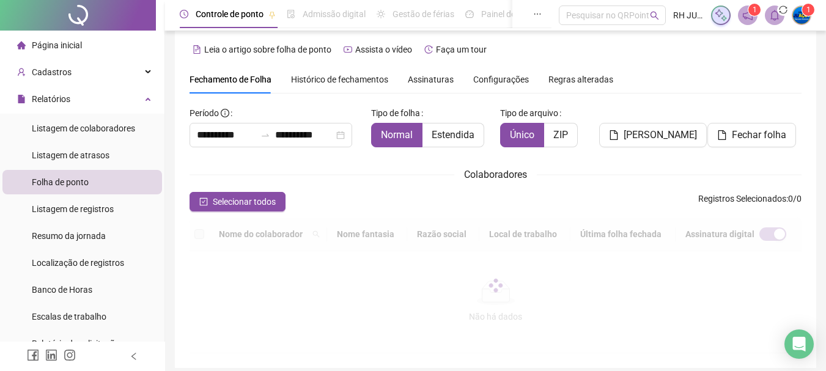
scroll to position [65, 0]
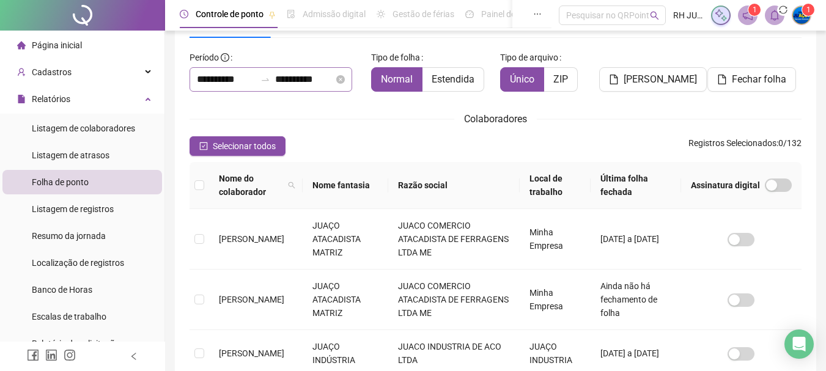
click at [256, 72] on div "**********" at bounding box center [271, 79] width 163 height 24
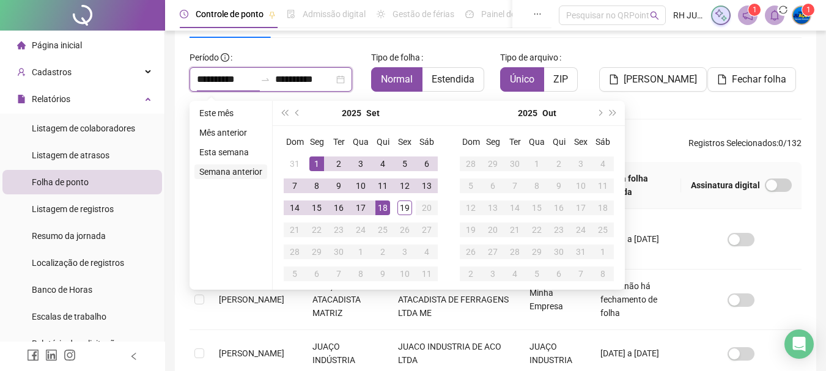
type input "**********"
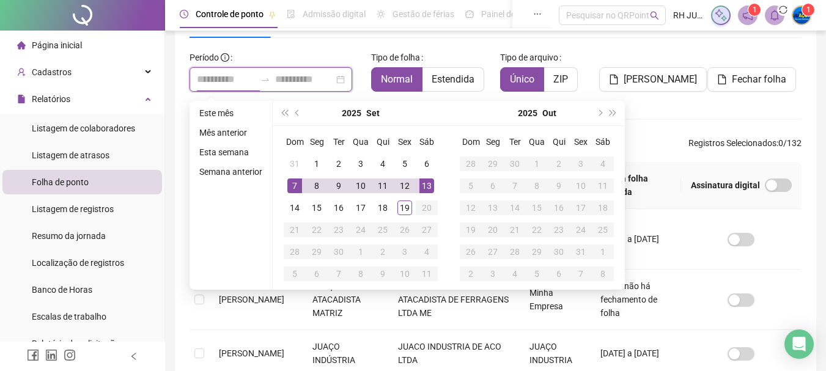
type input "**********"
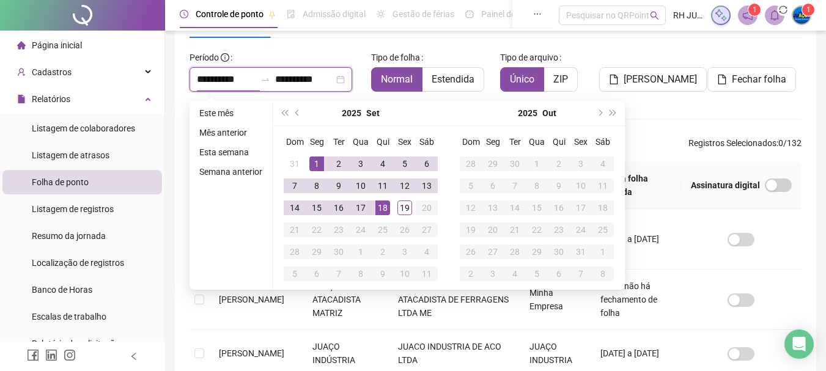
type input "**********"
click at [311, 162] on div "1" at bounding box center [316, 164] width 15 height 15
type input "**********"
click at [398, 207] on div "19" at bounding box center [405, 208] width 15 height 15
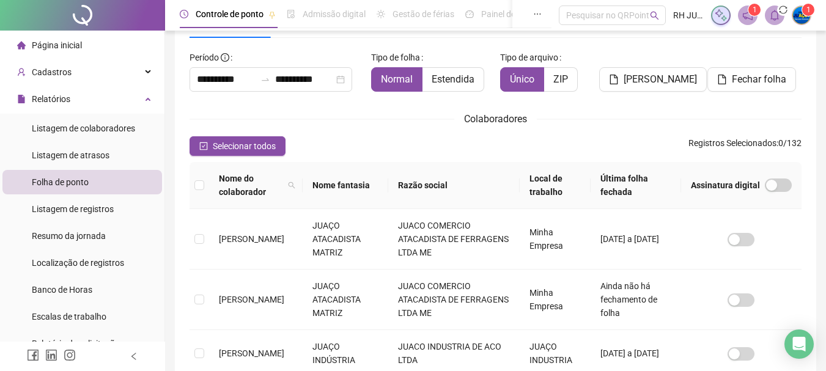
click at [389, 184] on th "Nome fantasia" at bounding box center [346, 185] width 86 height 47
click at [374, 188] on th "Nome fantasia" at bounding box center [346, 185] width 86 height 47
click at [388, 183] on th "Nome fantasia" at bounding box center [346, 185] width 86 height 47
click at [349, 183] on span "Nome fantasia" at bounding box center [340, 185] width 56 height 27
click at [380, 186] on icon "filter" at bounding box center [377, 185] width 7 height 6
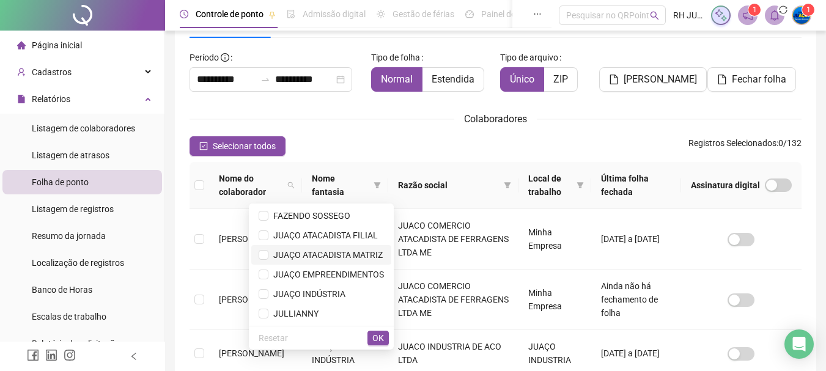
click at [362, 255] on span "JUAÇO ATACADISTA MATRIZ" at bounding box center [325, 255] width 114 height 10
click at [377, 338] on span "OK" at bounding box center [378, 337] width 12 height 13
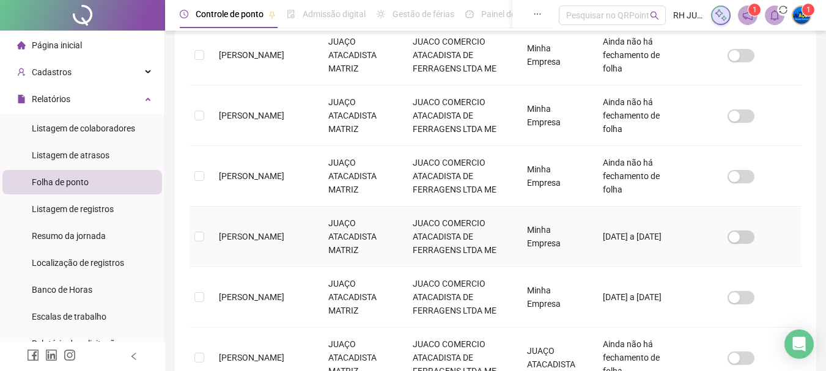
scroll to position [615, 0]
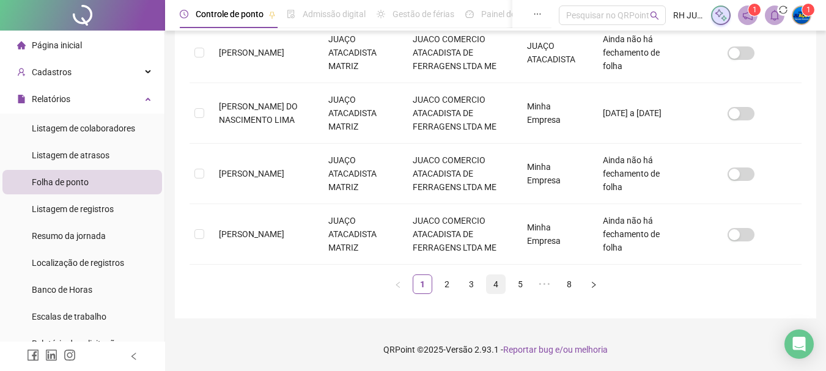
click at [494, 287] on link "4" at bounding box center [496, 284] width 18 height 18
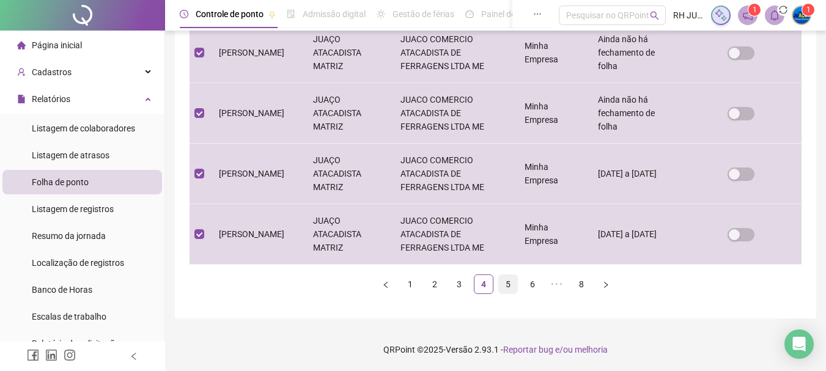
click at [512, 286] on link "5" at bounding box center [508, 284] width 18 height 18
click at [533, 283] on link "6" at bounding box center [532, 284] width 18 height 18
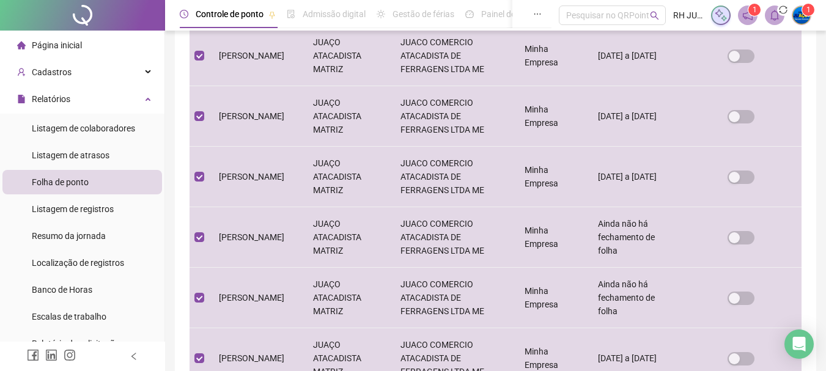
scroll to position [3, 0]
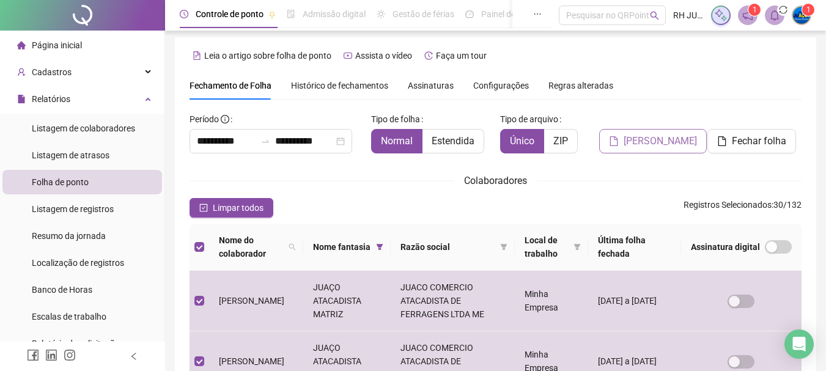
click at [654, 146] on span "[PERSON_NAME]" at bounding box center [660, 141] width 73 height 15
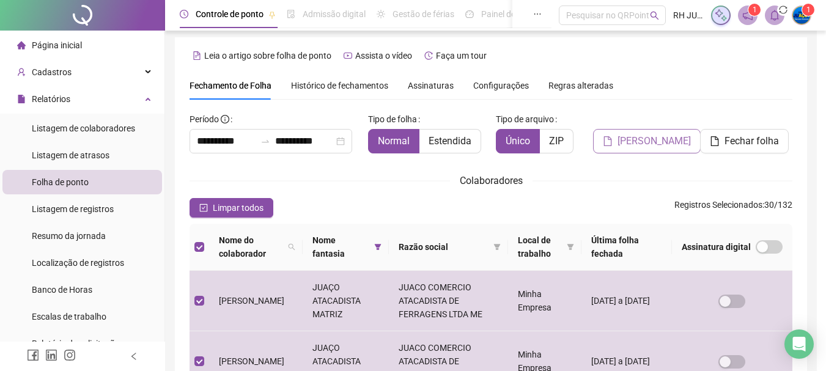
scroll to position [65, 0]
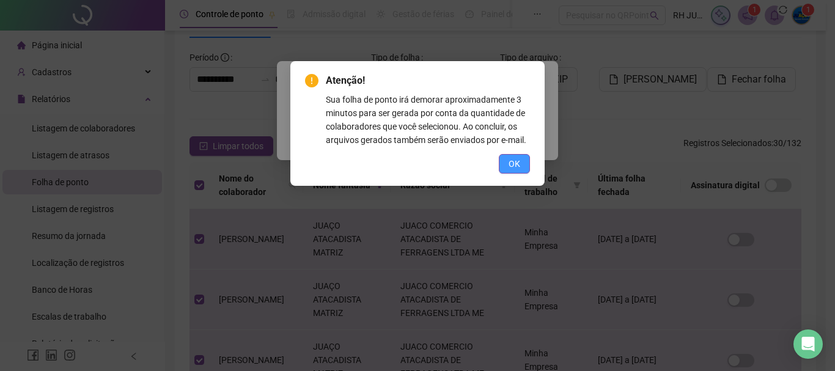
click at [519, 171] on button "OK" at bounding box center [514, 164] width 31 height 20
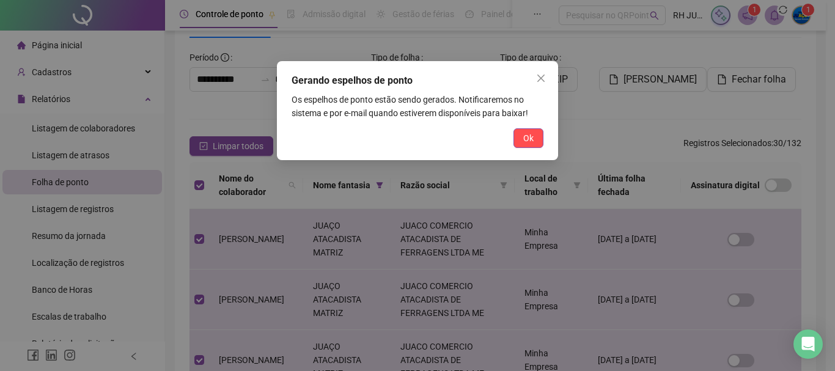
drag, startPoint x: 545, startPoint y: 141, endPoint x: 534, endPoint y: 140, distance: 11.0
click at [545, 140] on div "Gerando espelhos de ponto Os espelhos de ponto estão sendo gerados. Notificarem…" at bounding box center [417, 110] width 281 height 99
click at [533, 140] on span "Ok" at bounding box center [528, 137] width 10 height 13
